Goal: Transaction & Acquisition: Purchase product/service

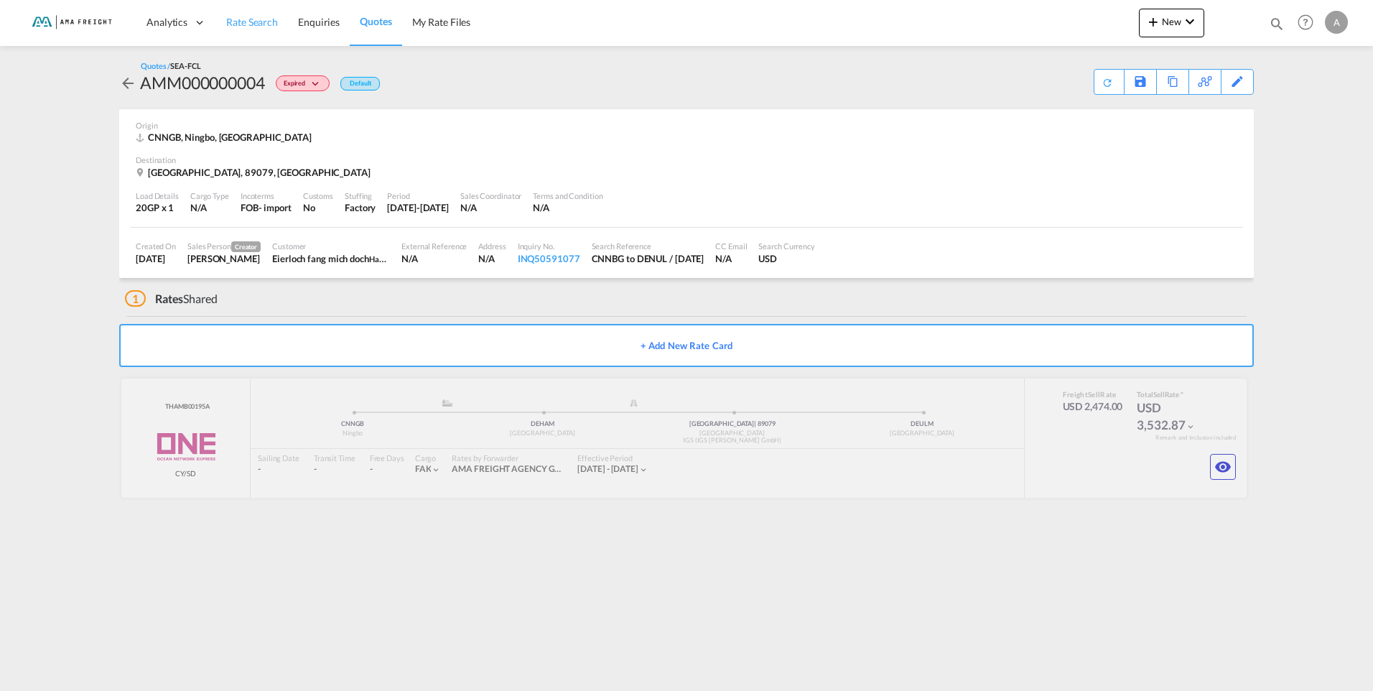
click at [261, 23] on span "Rate Search" at bounding box center [252, 22] width 52 height 12
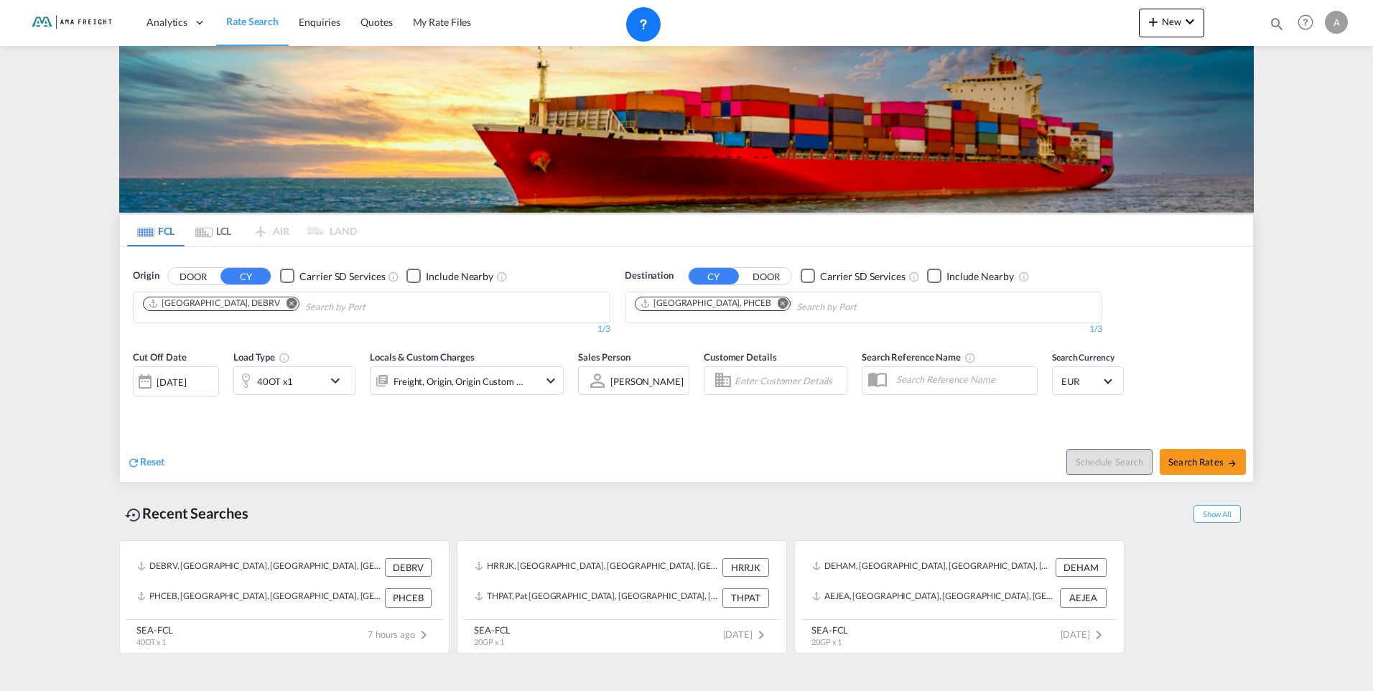
click at [778, 303] on md-icon "Remove" at bounding box center [783, 302] width 11 height 11
click at [680, 303] on body "Analytics Reports Rate Search Enquiries Quotes My Rate Files Analytics" at bounding box center [686, 345] width 1373 height 691
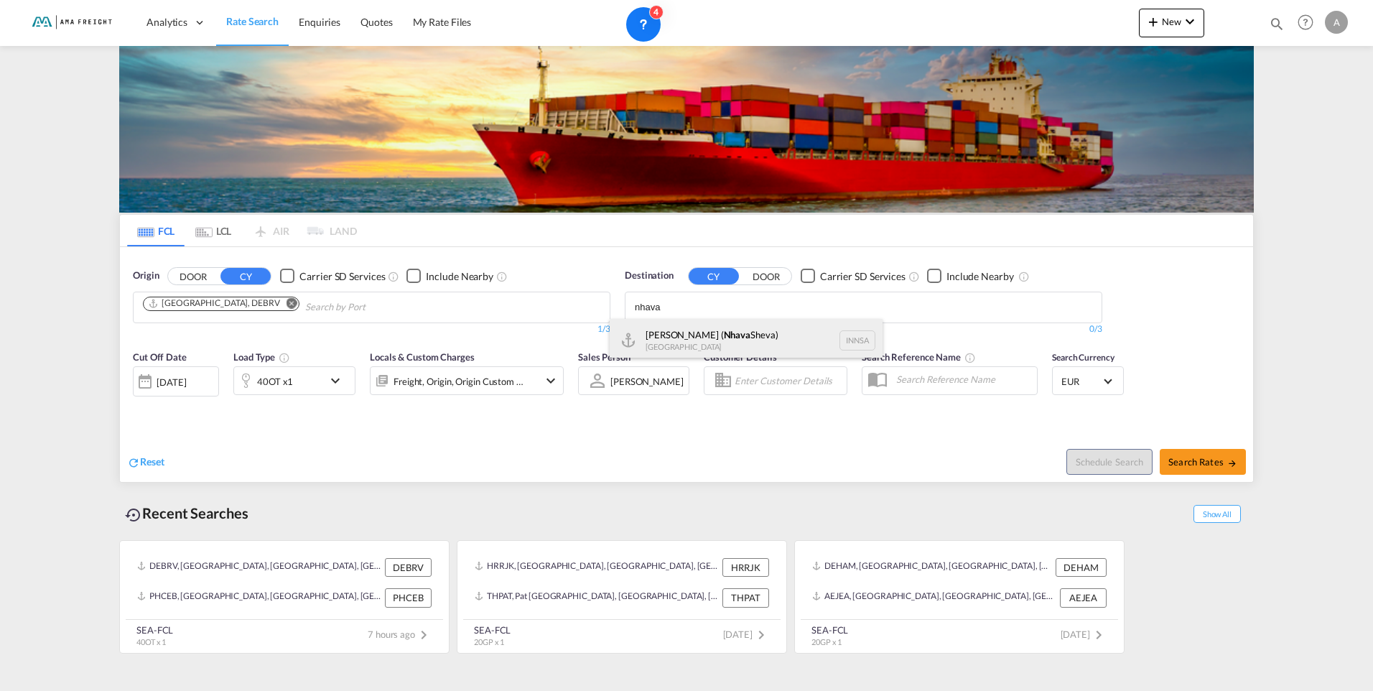
type input "nhava"
click at [704, 340] on div "[PERSON_NAME] ( [GEOGRAPHIC_DATA]) [GEOGRAPHIC_DATA] [GEOGRAPHIC_DATA]" at bounding box center [746, 340] width 273 height 43
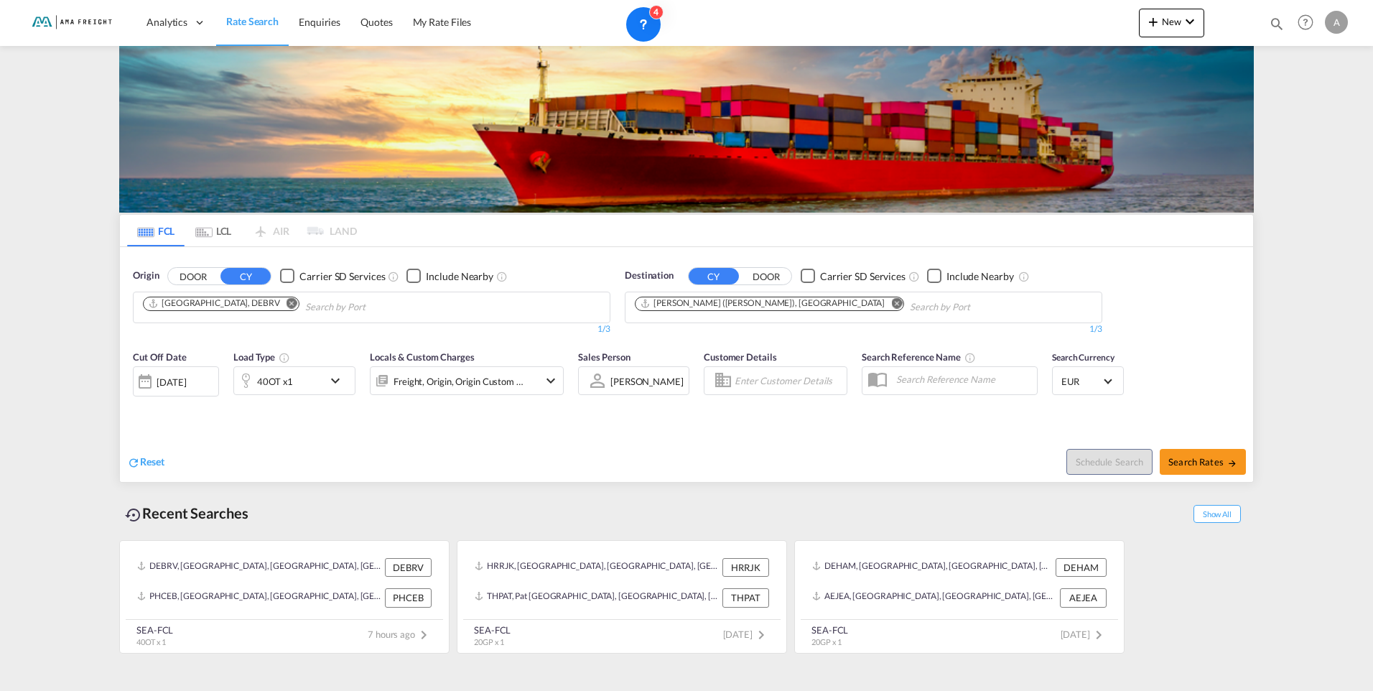
click at [149, 383] on div at bounding box center [145, 381] width 23 height 29
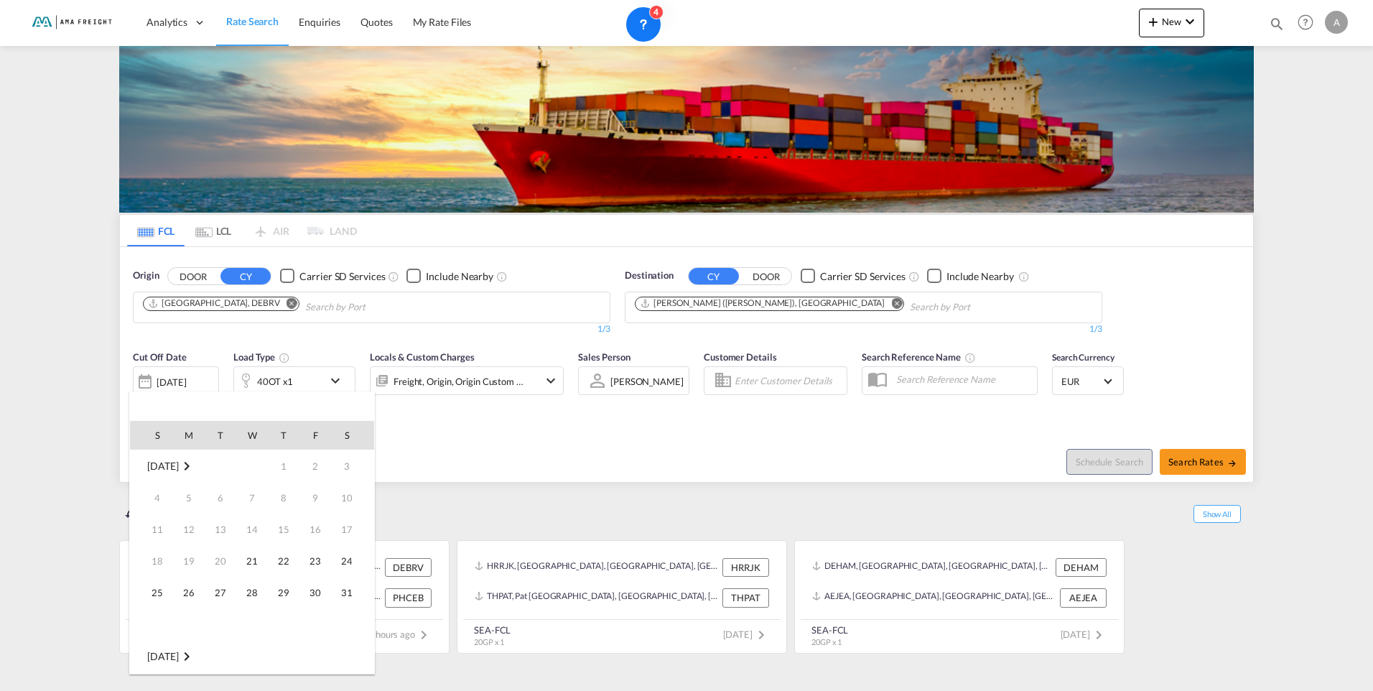
scroll to position [571, 0]
click at [195, 464] on md-icon "August 2025" at bounding box center [186, 465] width 17 height 17
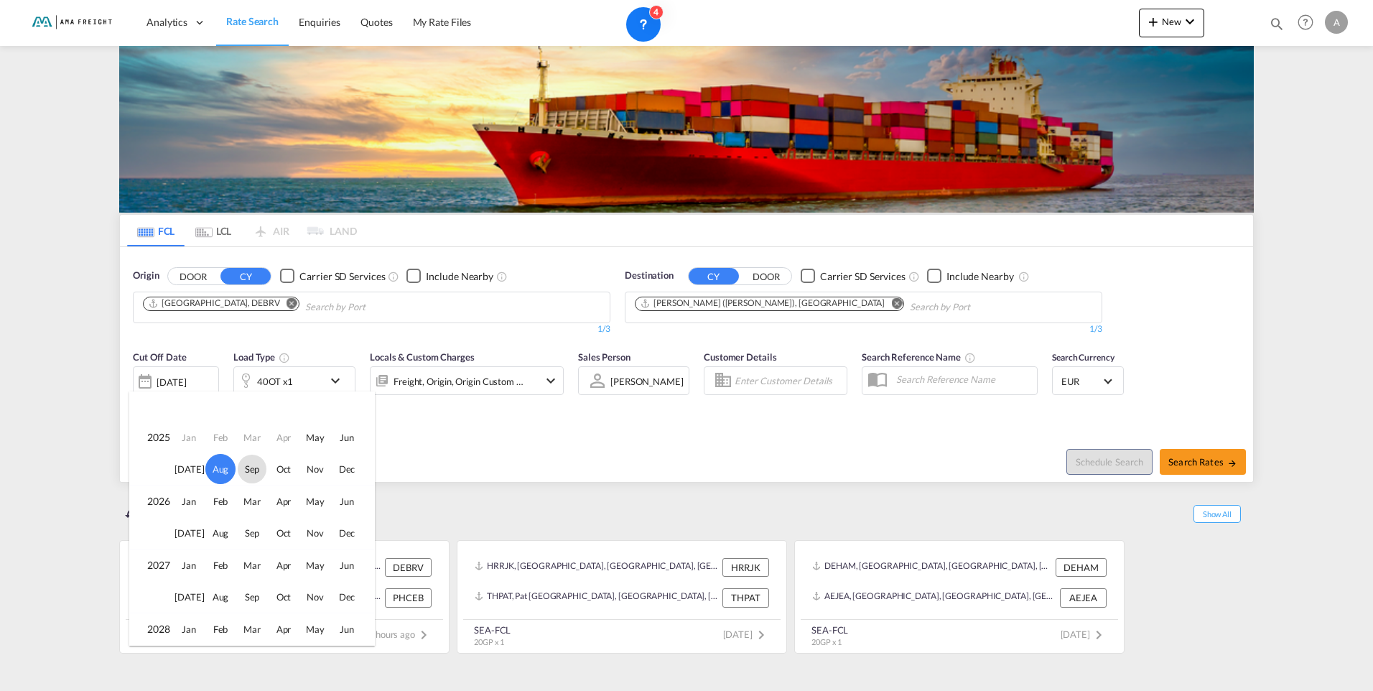
click at [260, 470] on span "Sep" at bounding box center [252, 468] width 29 height 29
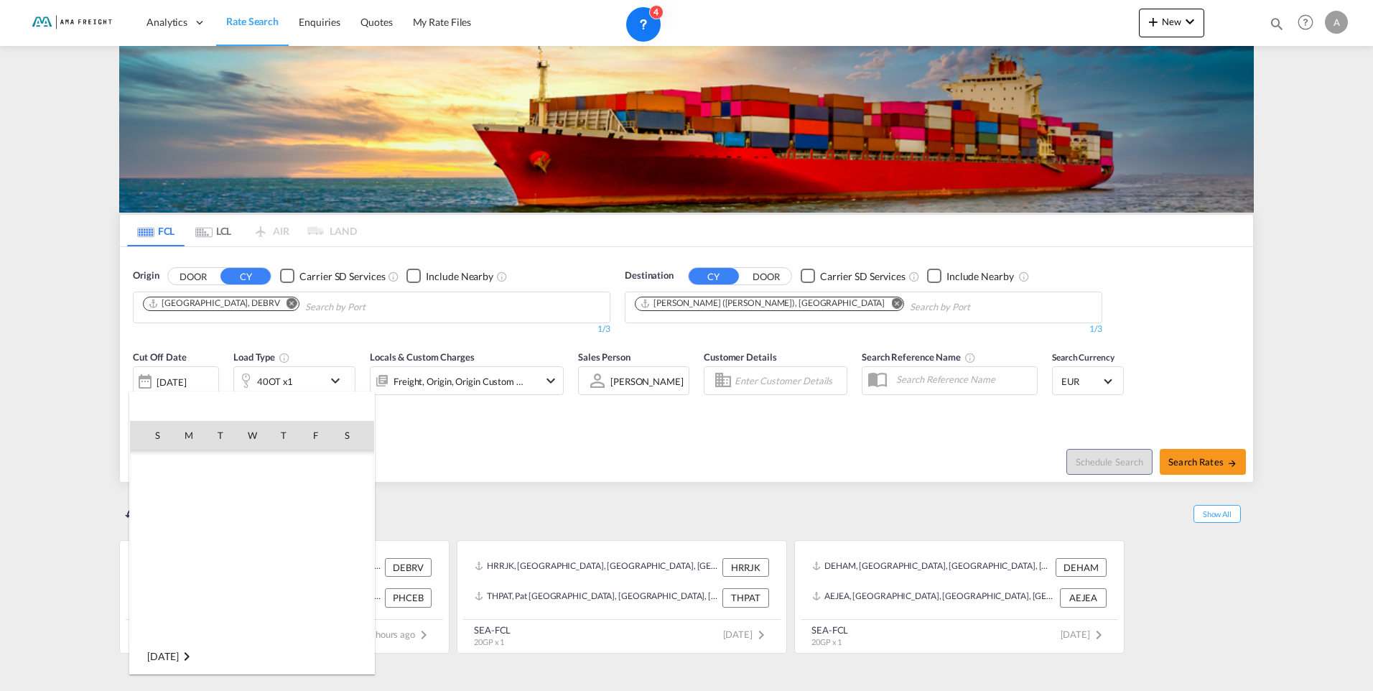
scroll to position [761, 0]
click at [263, 497] on span "3" at bounding box center [252, 497] width 29 height 29
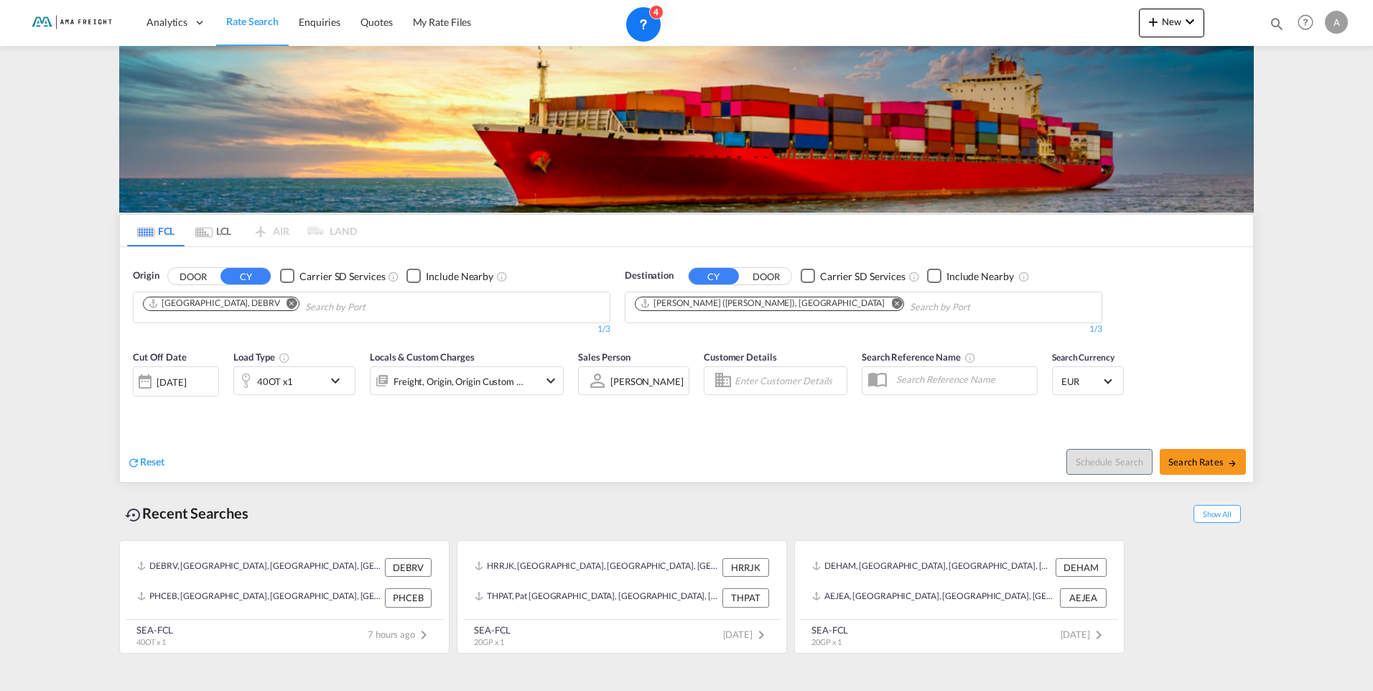
click at [331, 375] on md-icon "icon-chevron-down" at bounding box center [339, 380] width 24 height 17
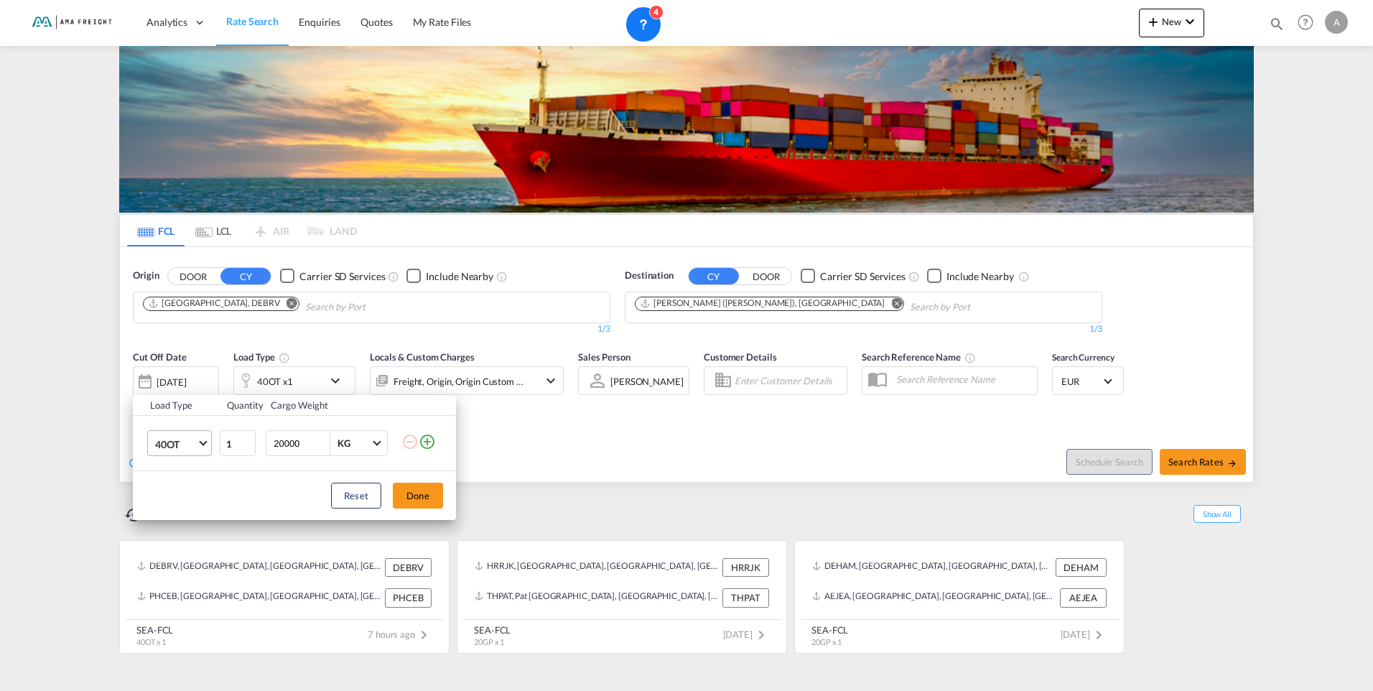
click at [200, 443] on md-select-value "40OT" at bounding box center [182, 443] width 57 height 24
click at [185, 375] on md-option "20GP" at bounding box center [193, 369] width 98 height 34
click at [426, 440] on md-icon "icon-plus-circle-outline" at bounding box center [427, 441] width 17 height 17
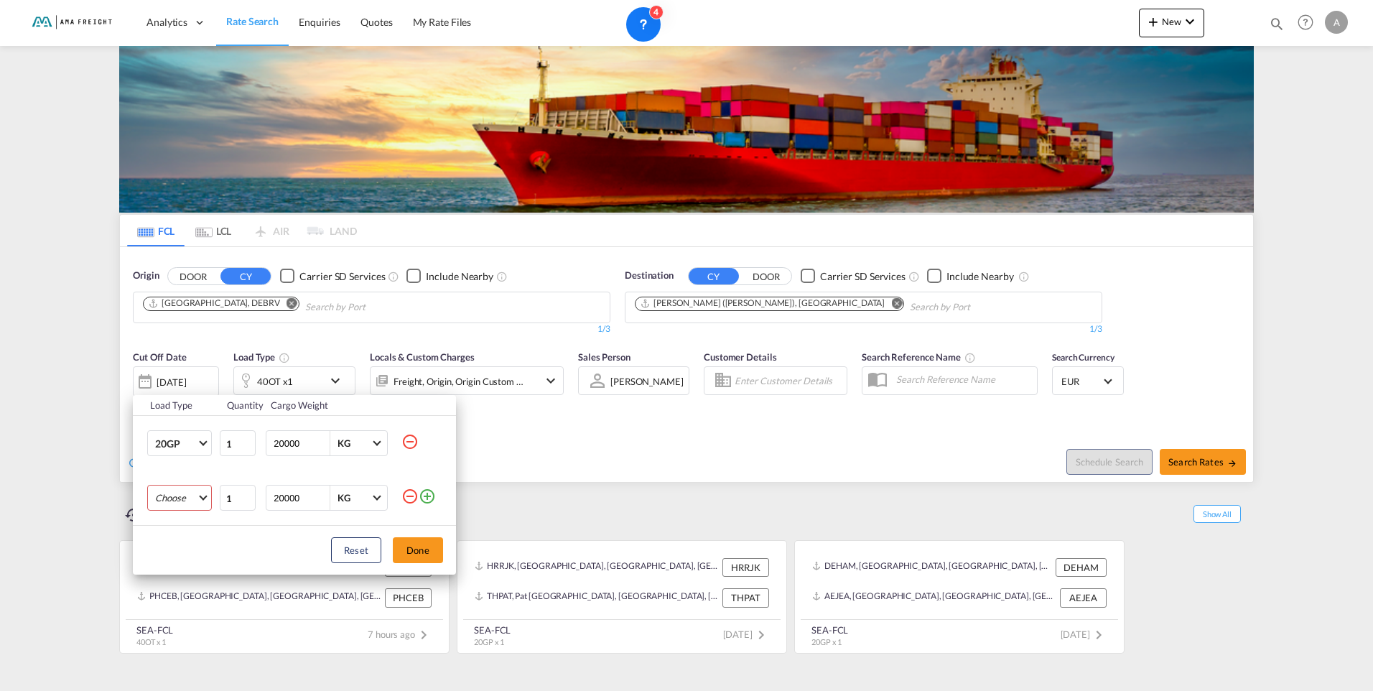
click at [204, 498] on md-select "Choose 20GP 40GP 40HC 45HC 20RE 40RE 40HR 20OT 40OT 20FR 40FR 40NR 20NR 45S 20T…" at bounding box center [179, 498] width 65 height 26
click at [193, 534] on md-option "40GP" at bounding box center [193, 532] width 98 height 34
click at [434, 554] on button "Done" at bounding box center [418, 550] width 50 height 26
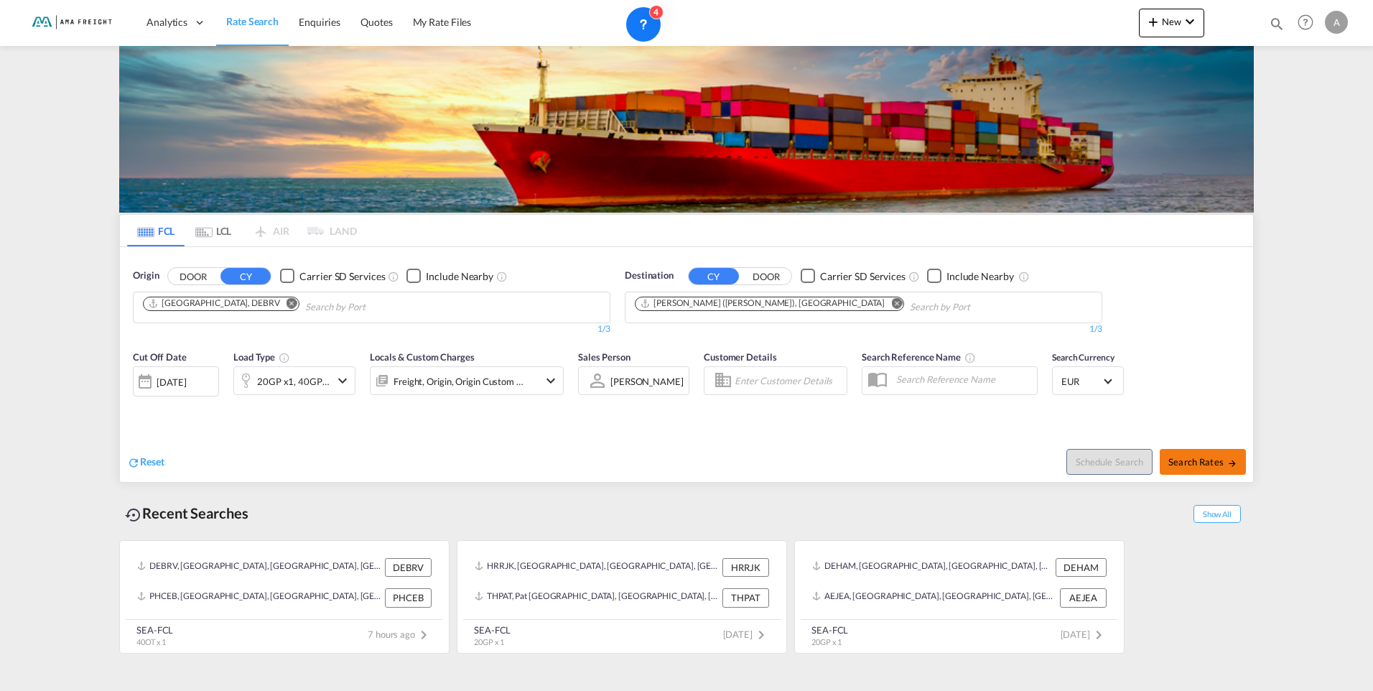
click at [1209, 465] on span "Search Rates" at bounding box center [1202, 461] width 69 height 11
type input "DEBRV to INNSA / [DATE]"
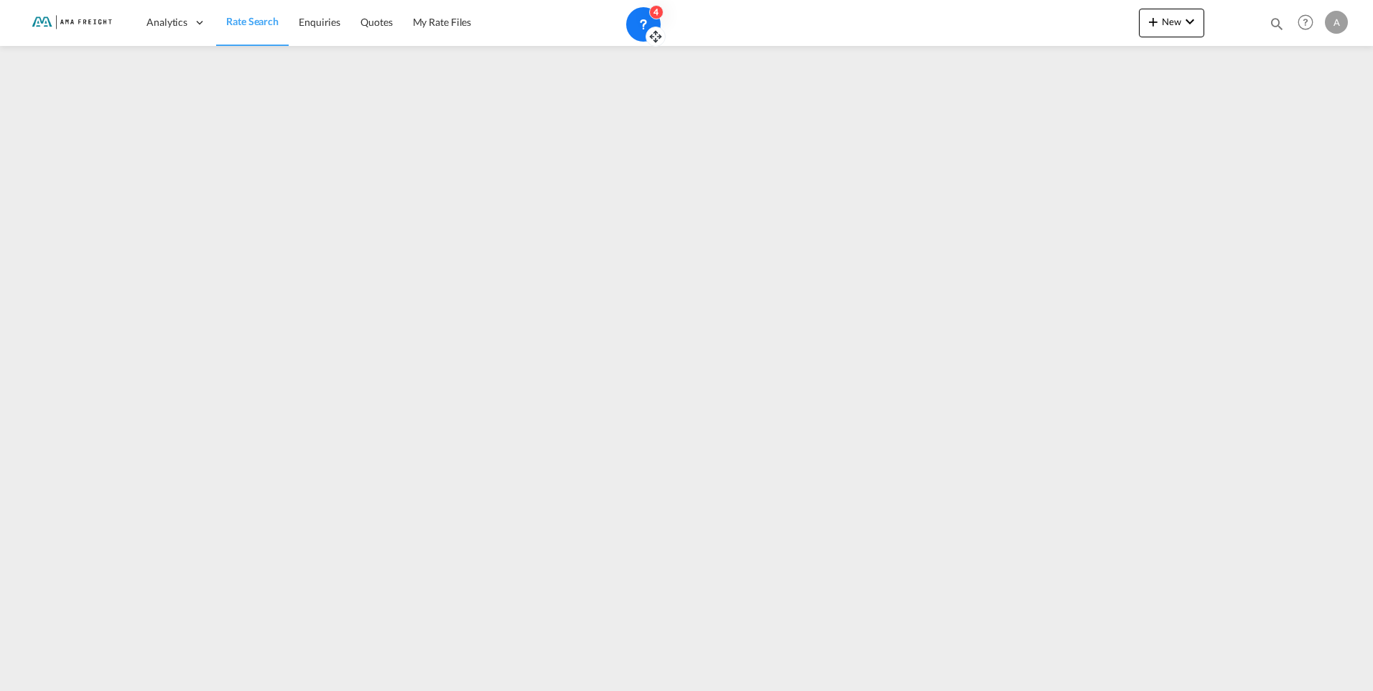
click at [643, 22] on icon at bounding box center [643, 24] width 14 height 14
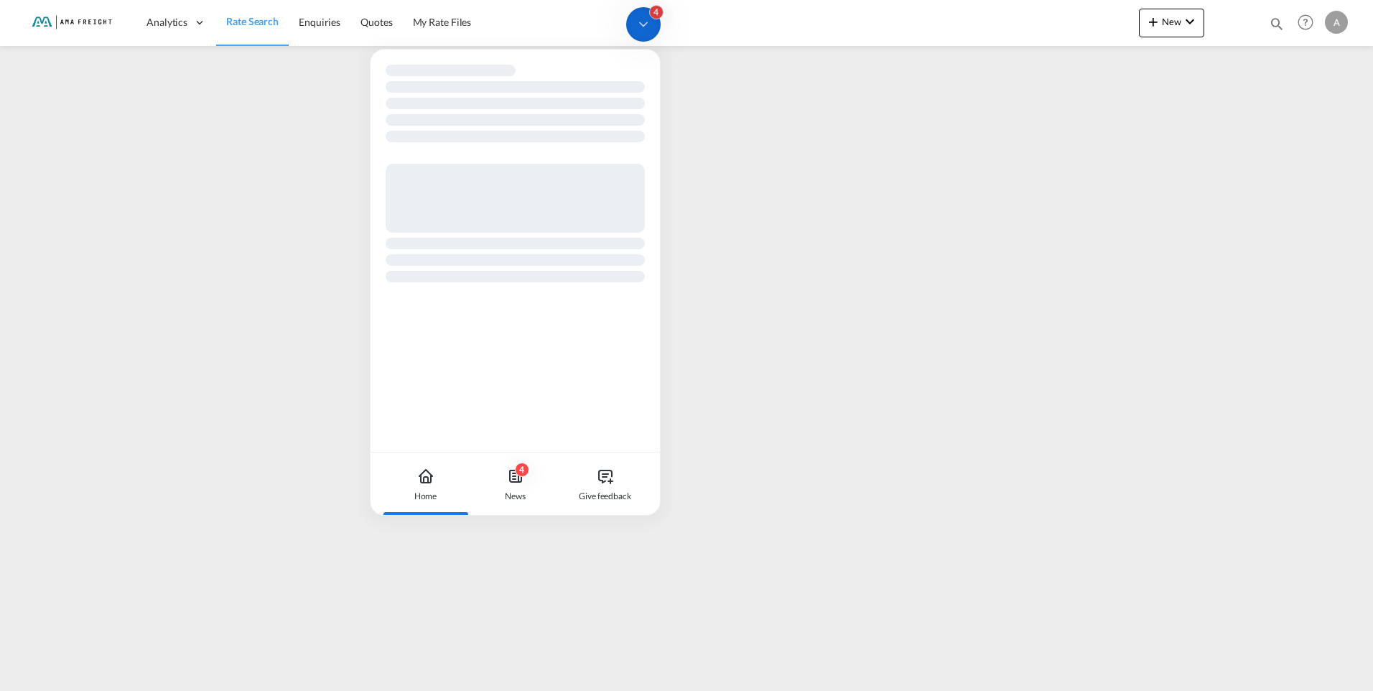
click at [648, 24] on icon at bounding box center [643, 24] width 14 height 14
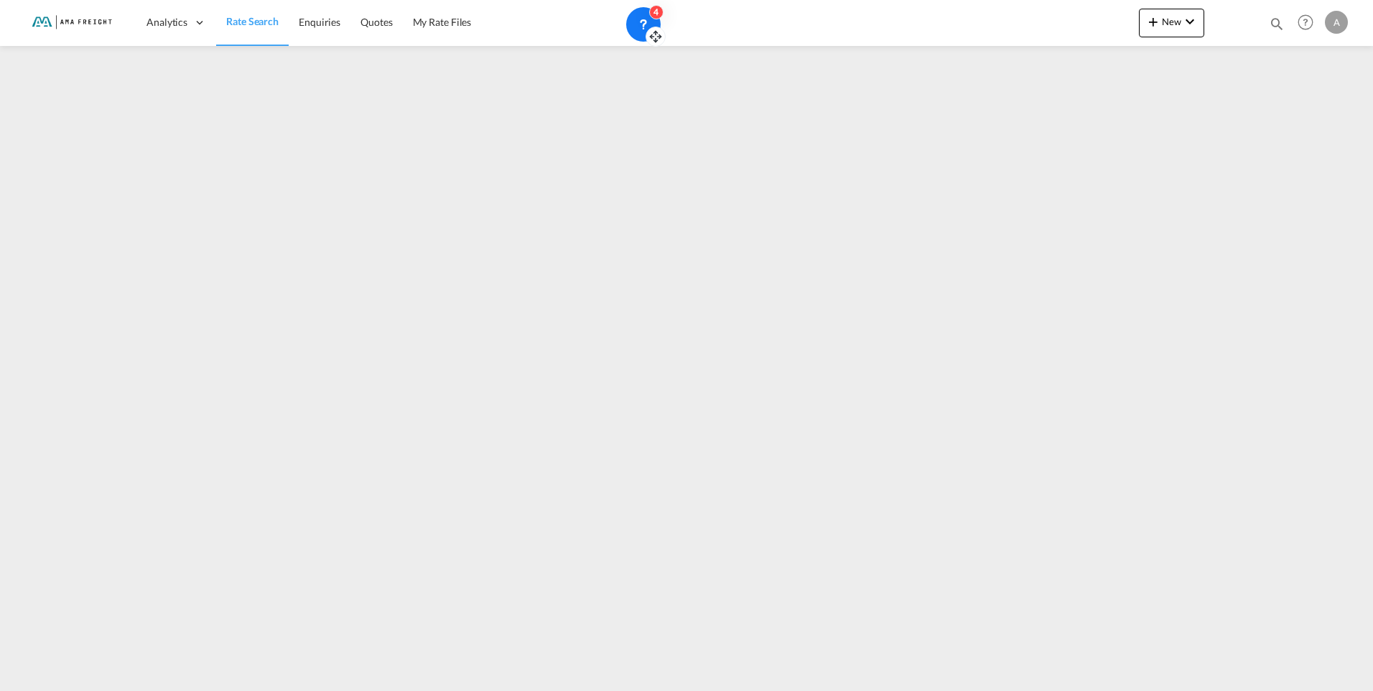
click at [648, 24] on icon at bounding box center [643, 24] width 14 height 14
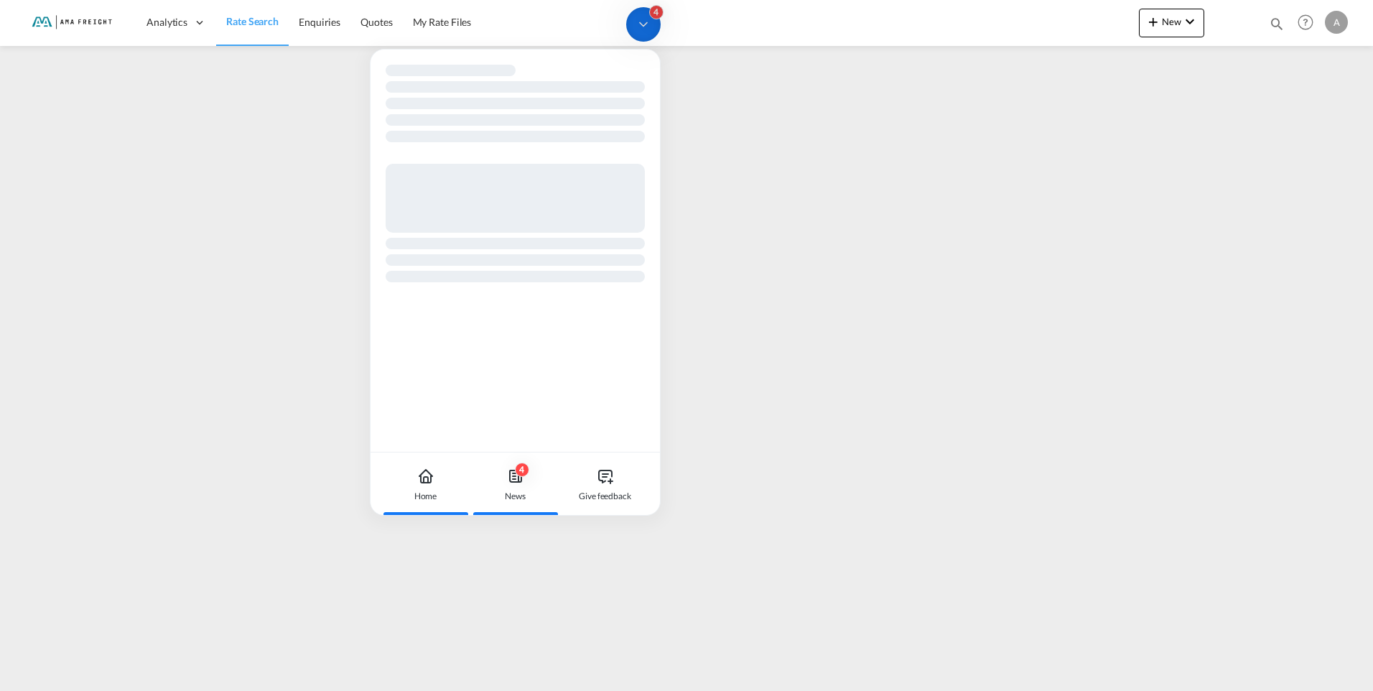
click at [517, 480] on icon at bounding box center [515, 475] width 17 height 17
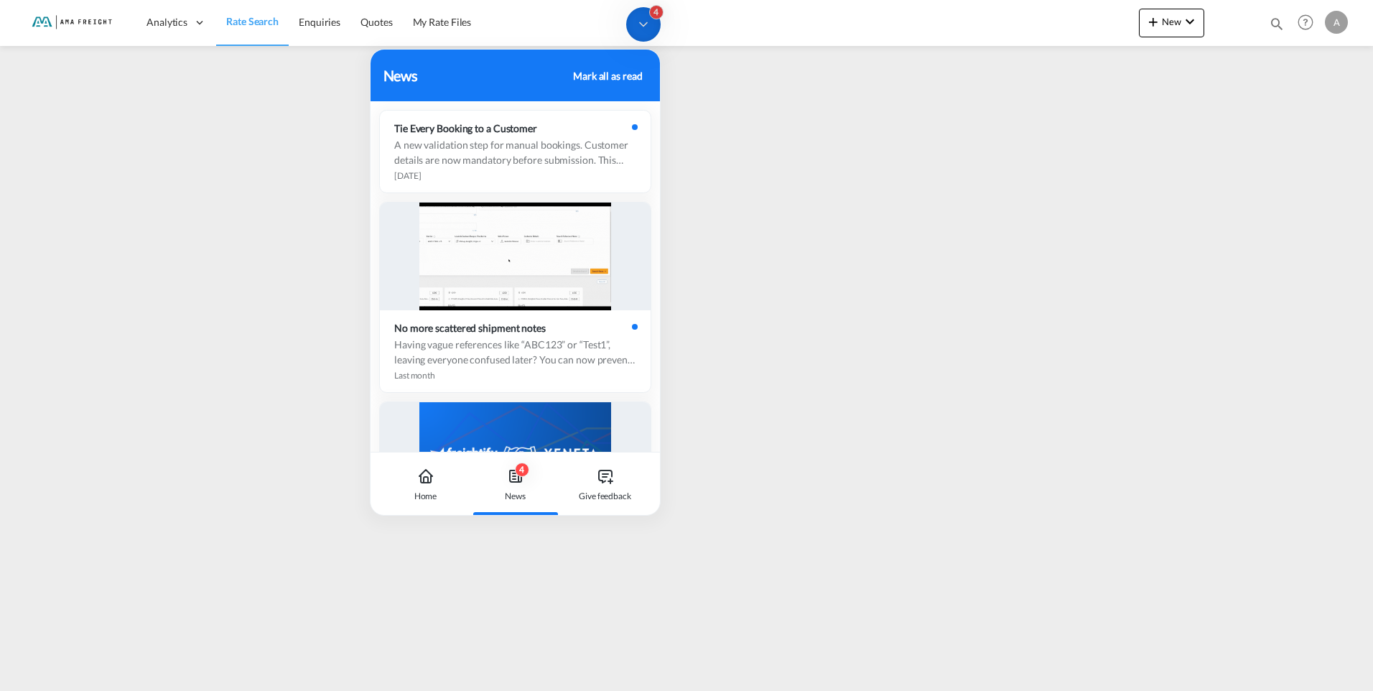
click at [721, 24] on div "Analytics Reports Rate Search Enquiries Quotes My Rate Files New Rates Ratecard" at bounding box center [687, 22] width 1330 height 45
